Goal: Task Accomplishment & Management: Manage account settings

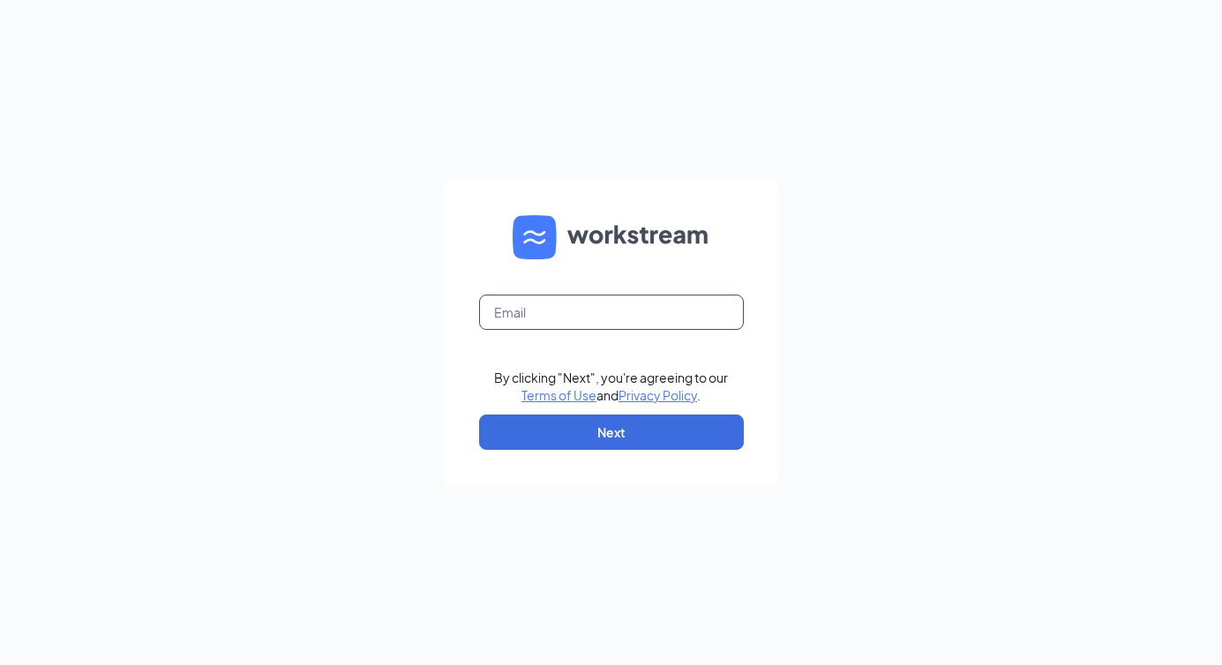
click at [604, 316] on input "text" at bounding box center [611, 312] width 265 height 35
type input "[EMAIL_ADDRESS][DOMAIN_NAME]"
click at [620, 412] on form "rs029261@tacobell.com By clicking "Next", you're agreeing to our Terms of Use a…" at bounding box center [611, 332] width 335 height 305
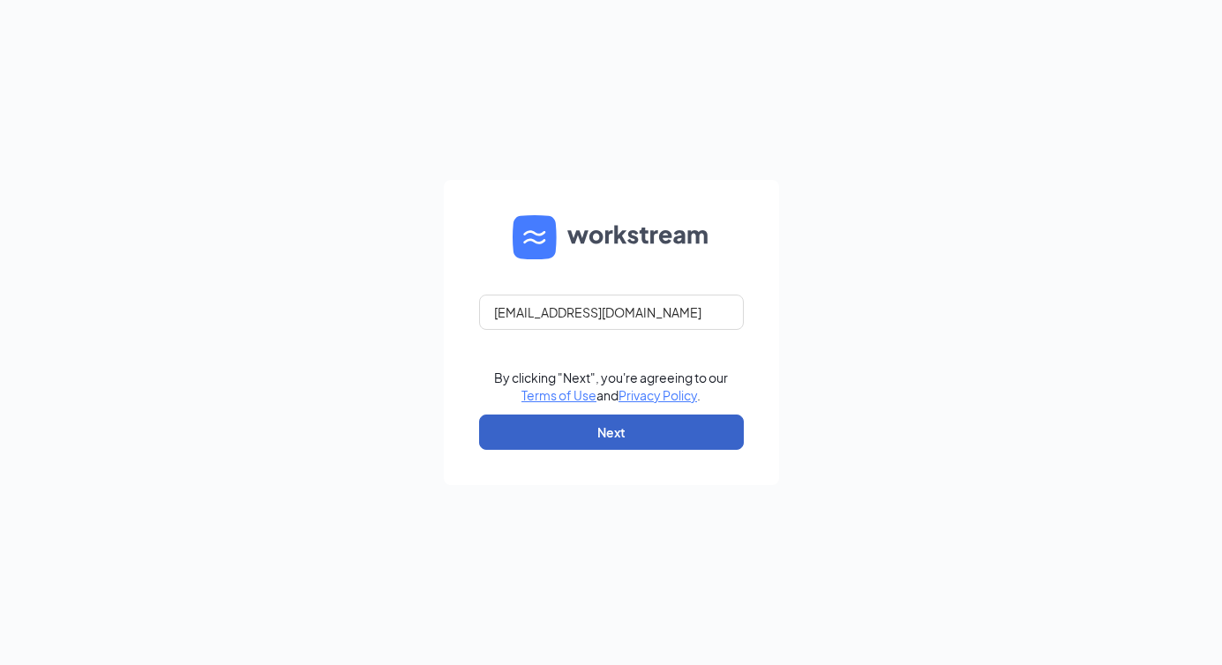
click at [618, 423] on button "Next" at bounding box center [611, 432] width 265 height 35
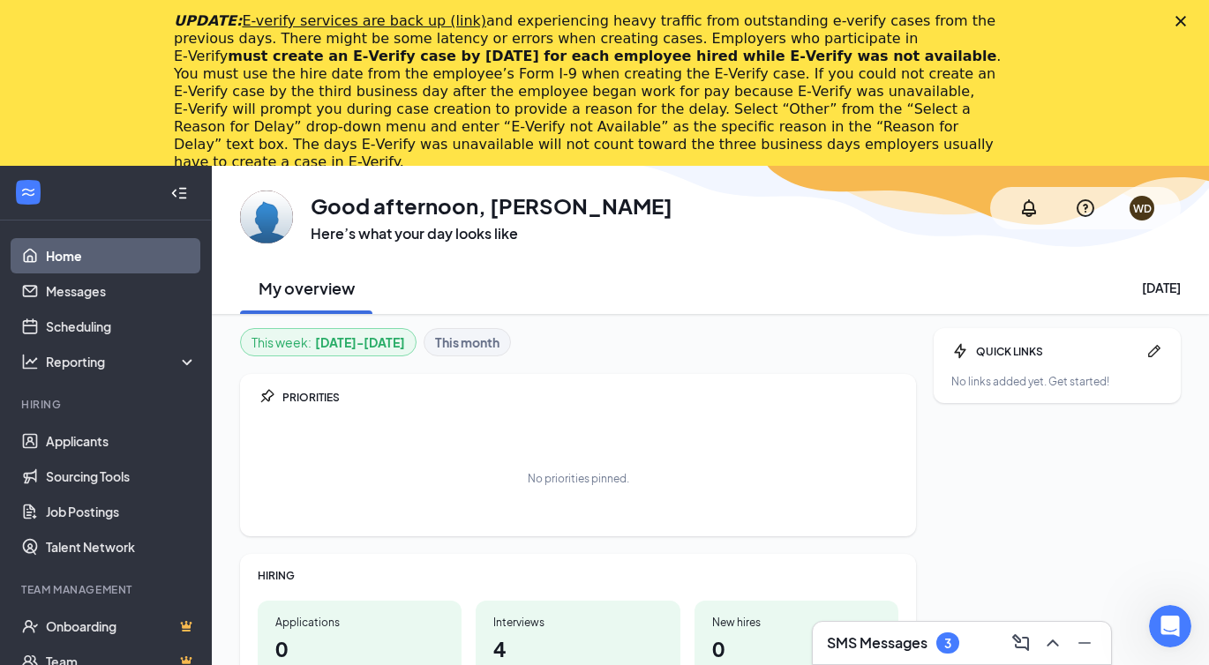
click at [1186, 18] on icon "Close" at bounding box center [1180, 21] width 11 height 11
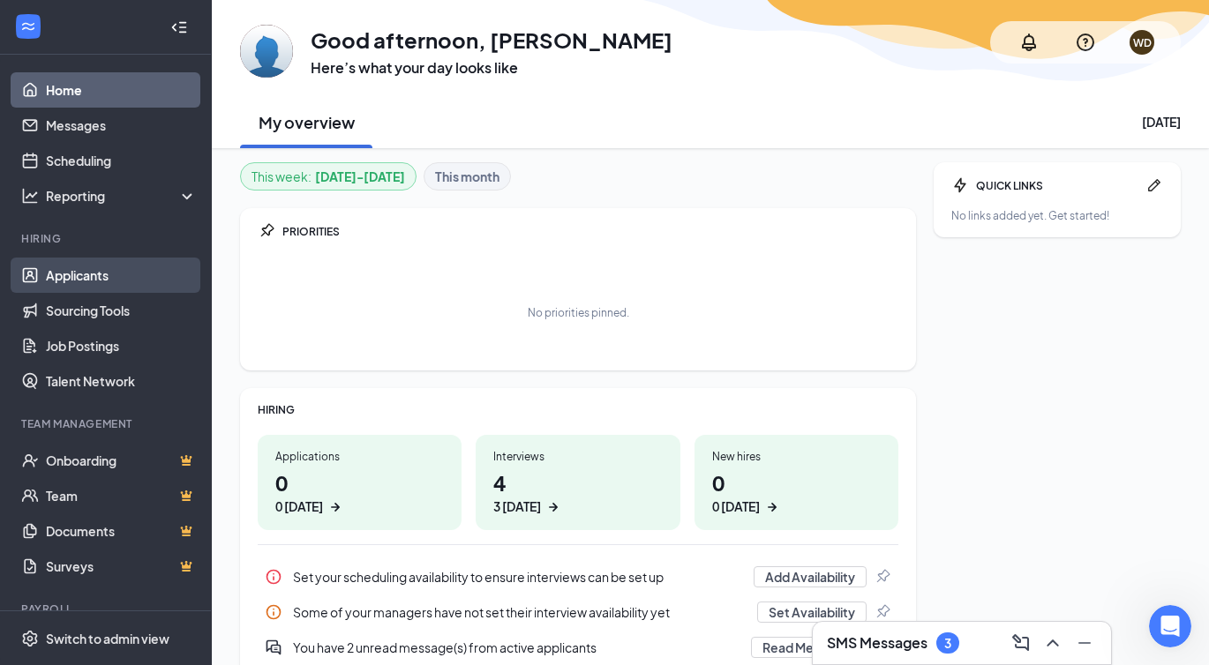
click at [170, 266] on link "Applicants" at bounding box center [121, 275] width 151 height 35
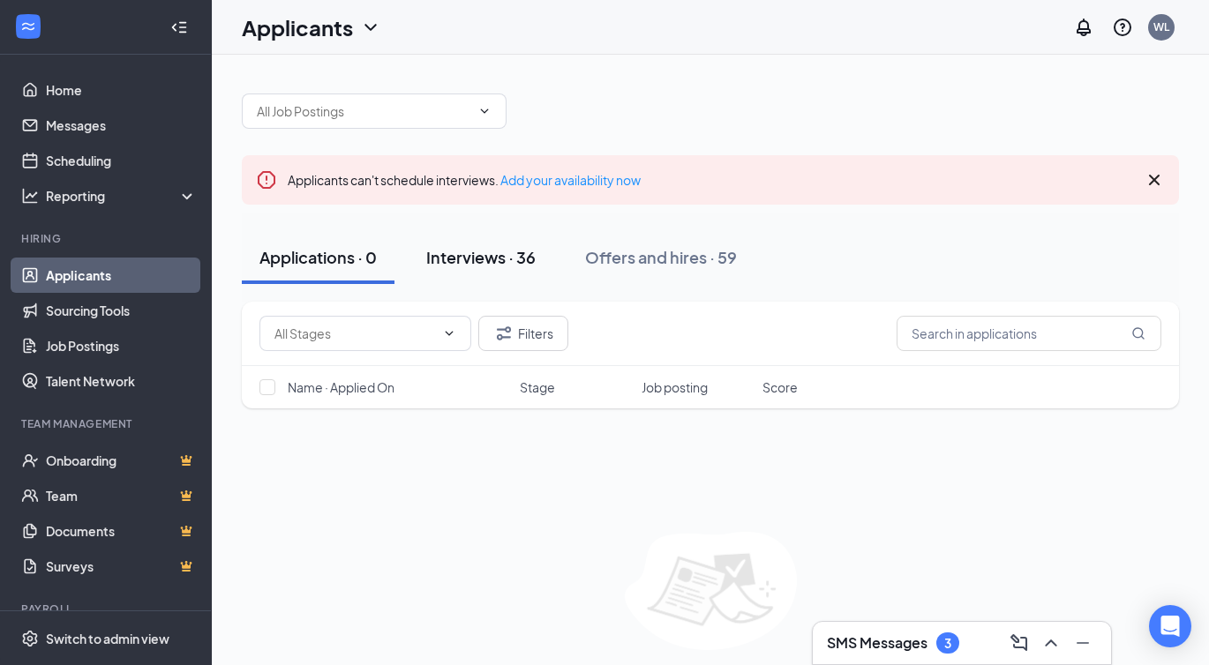
click at [514, 249] on div "Interviews · 36" at bounding box center [480, 257] width 109 height 22
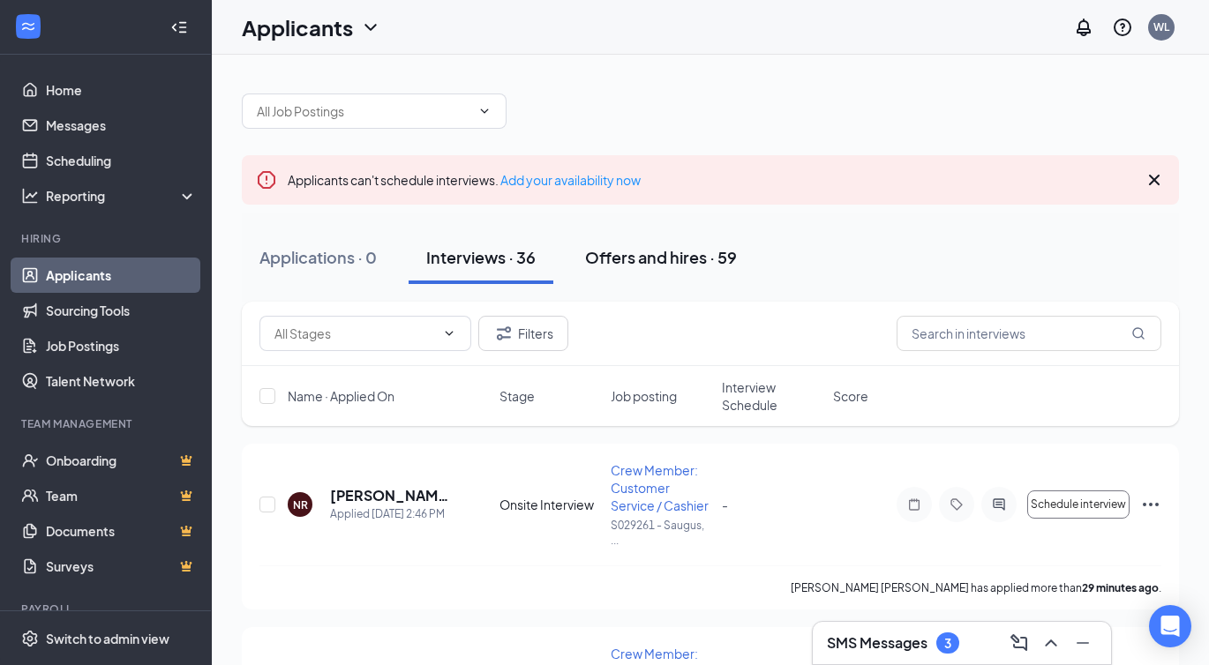
click at [670, 262] on div "Offers and hires · 59" at bounding box center [661, 257] width 152 height 22
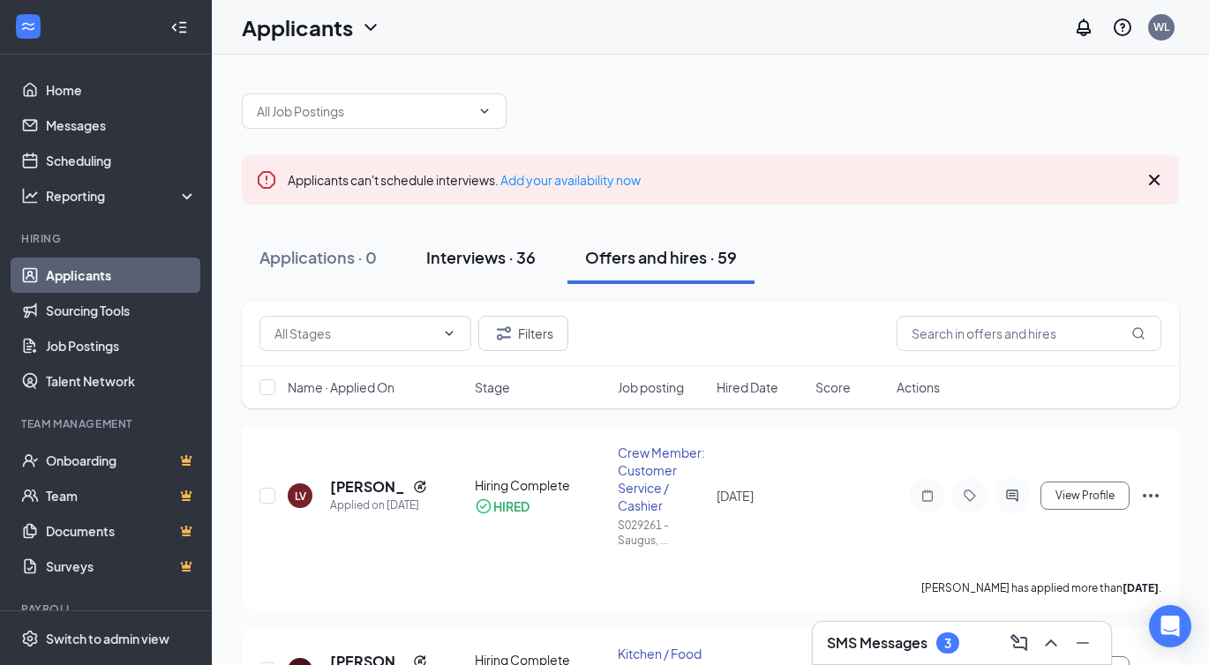
click at [479, 266] on div "Interviews · 36" at bounding box center [480, 257] width 109 height 22
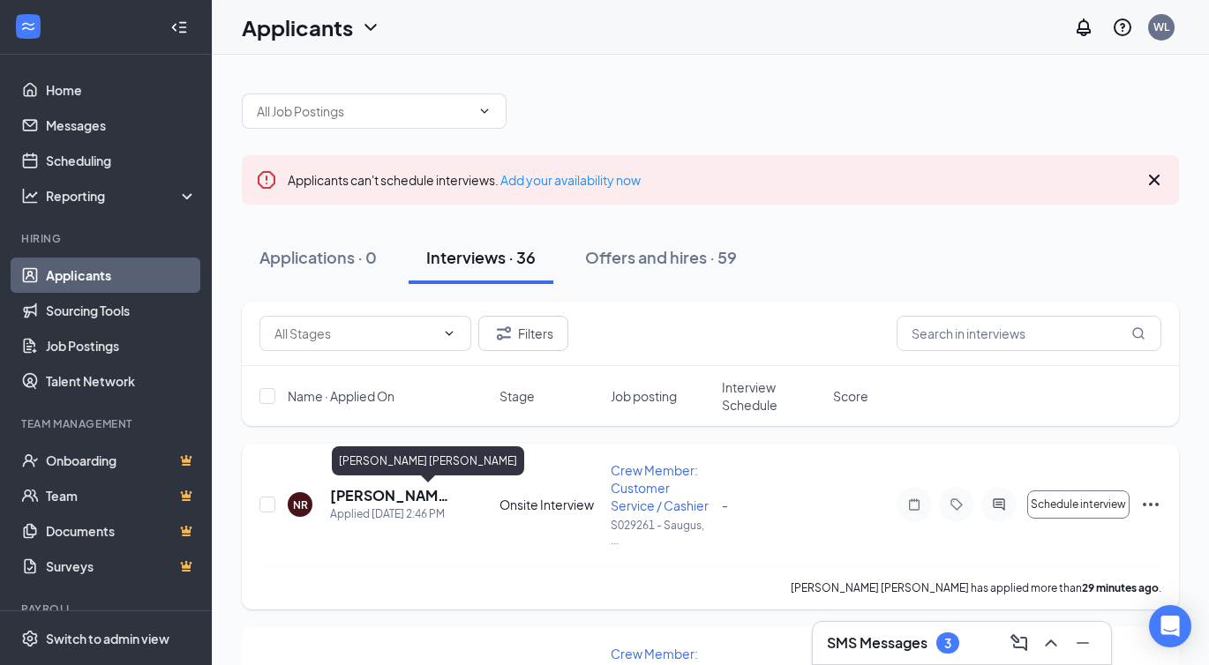
click at [396, 503] on h5 "[PERSON_NAME] [PERSON_NAME]" at bounding box center [391, 495] width 122 height 19
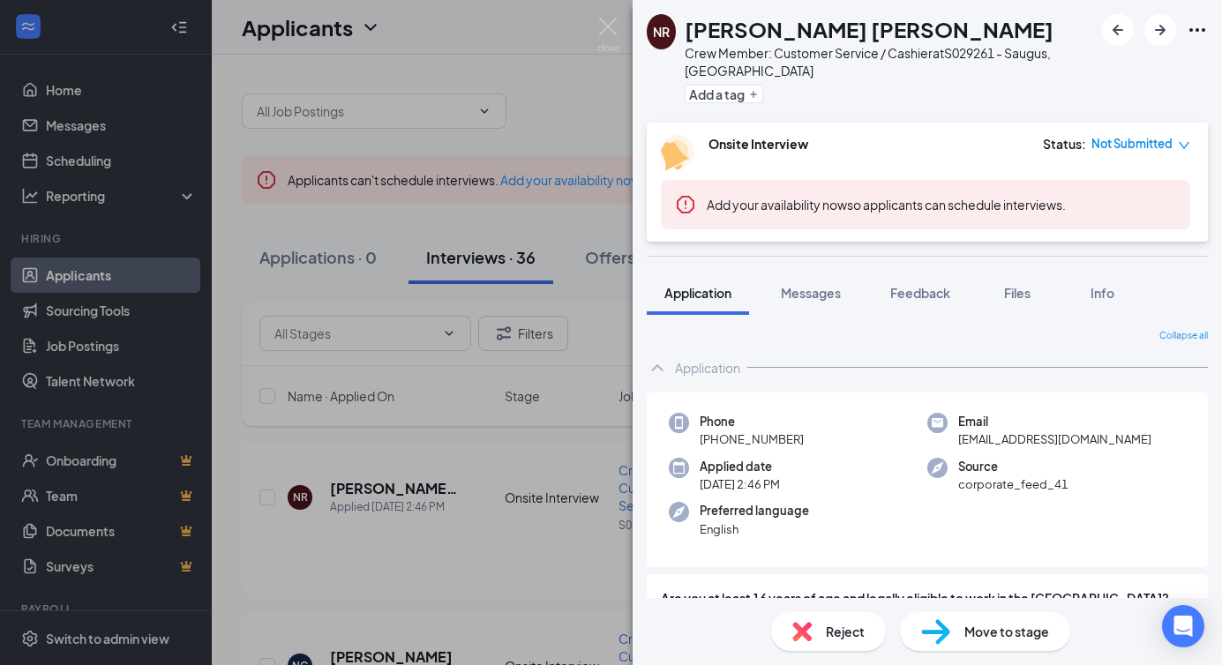
drag, startPoint x: 539, startPoint y: 36, endPoint x: 599, endPoint y: 49, distance: 61.2
click at [539, 37] on div "NR [PERSON_NAME] [PERSON_NAME] Crew Member: Customer Service / Cashier at S0292…" at bounding box center [611, 332] width 1222 height 665
